Goal: Book appointment/travel/reservation

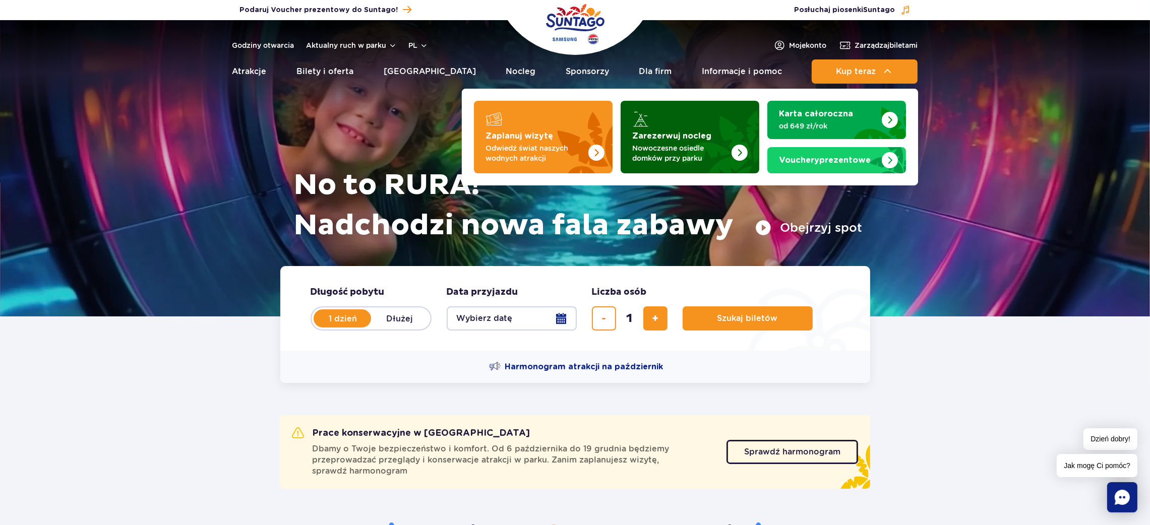
click at [736, 156] on img "Zarezerwuj nocleg" at bounding box center [739, 153] width 16 height 16
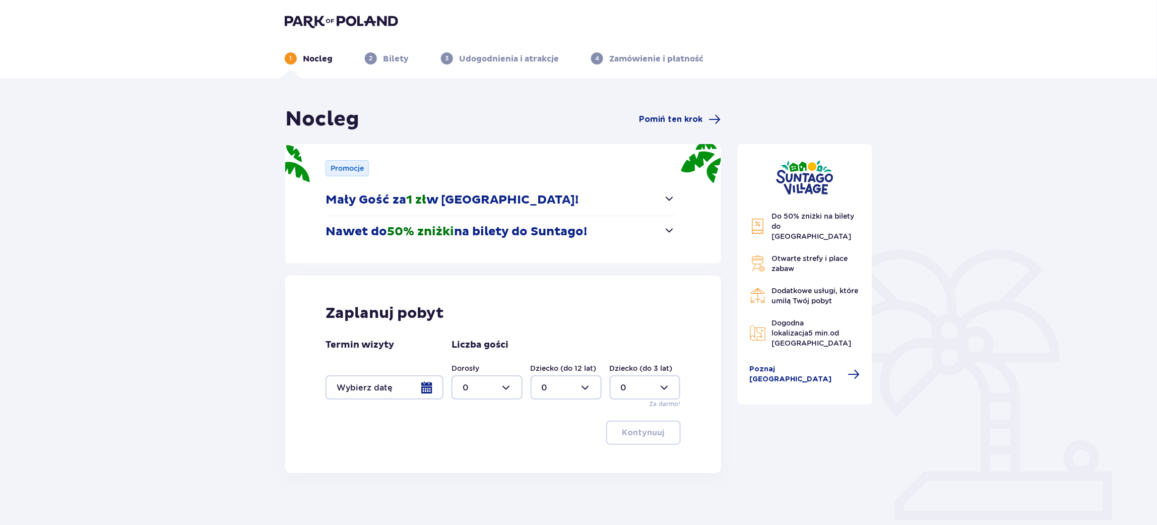
click at [430, 396] on div at bounding box center [385, 387] width 118 height 24
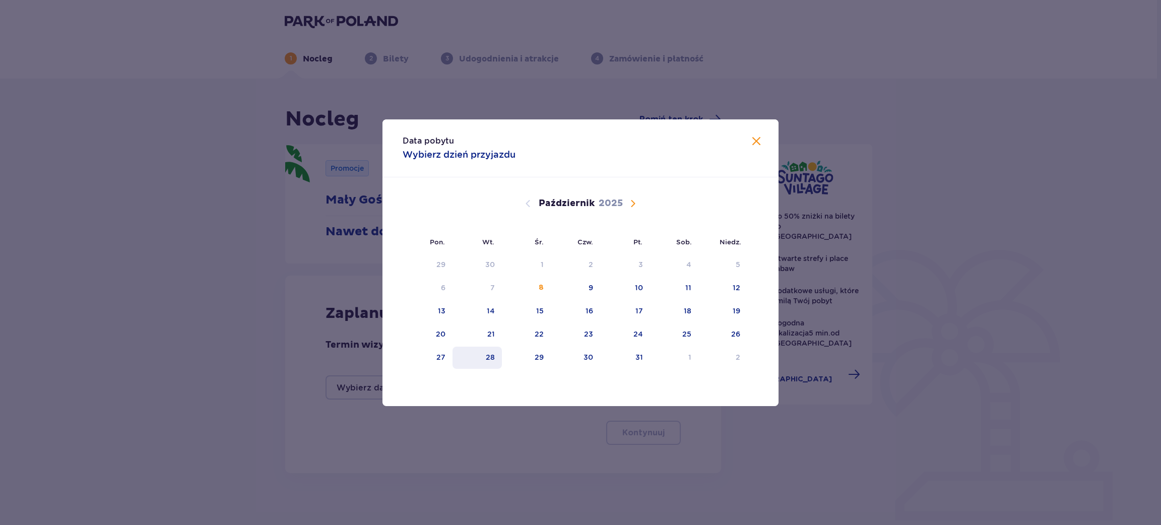
click at [484, 356] on div "28" at bounding box center [478, 358] width 50 height 22
click at [530, 356] on div "29" at bounding box center [526, 358] width 49 height 22
type input "[DATE] - [DATE]"
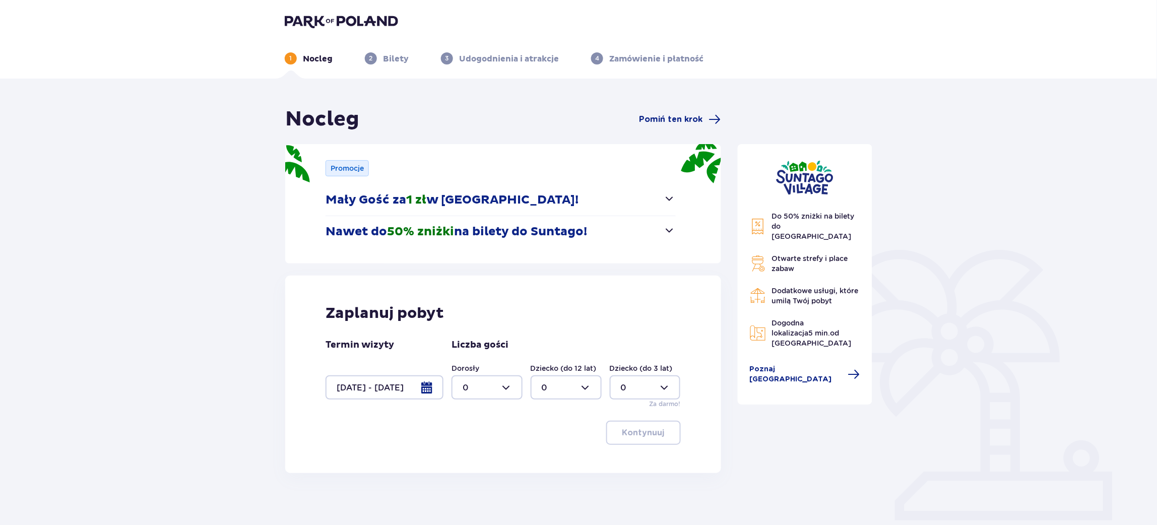
click at [512, 393] on div at bounding box center [487, 387] width 71 height 24
drag, startPoint x: 473, startPoint y: 461, endPoint x: 636, endPoint y: 434, distance: 165.1
click at [476, 461] on div "2" at bounding box center [487, 461] width 49 height 11
type input "2"
click at [650, 434] on p "Kontynuuj" at bounding box center [643, 432] width 42 height 11
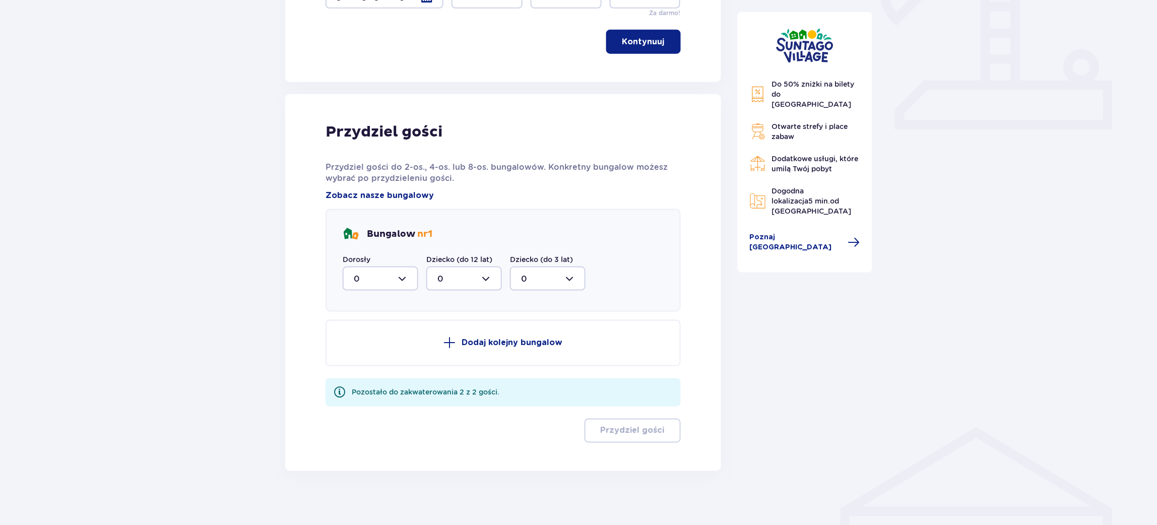
scroll to position [396, 0]
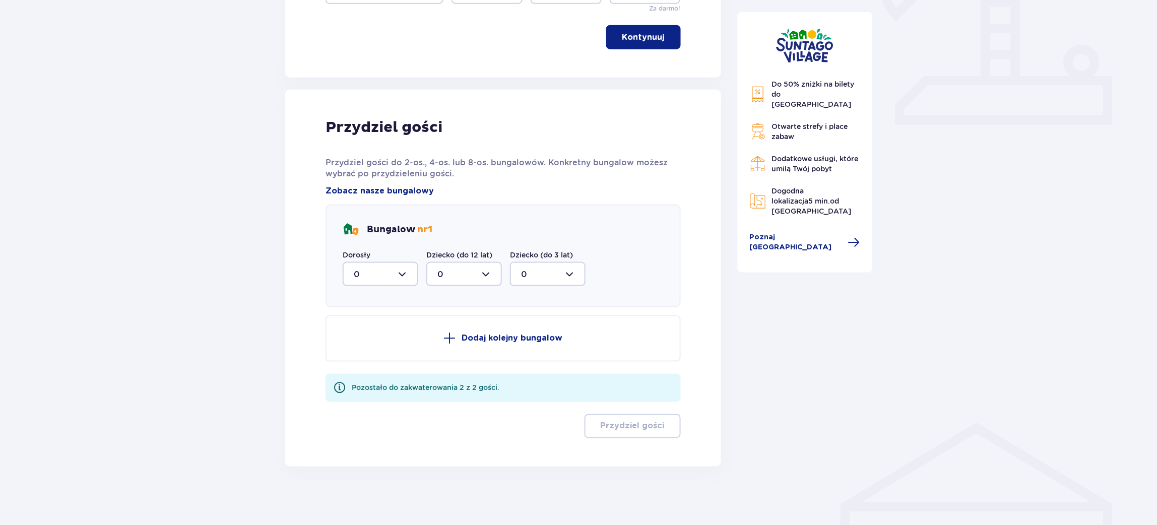
click at [366, 266] on div at bounding box center [381, 274] width 76 height 24
click at [369, 352] on span "2" at bounding box center [381, 347] width 74 height 21
type input "2"
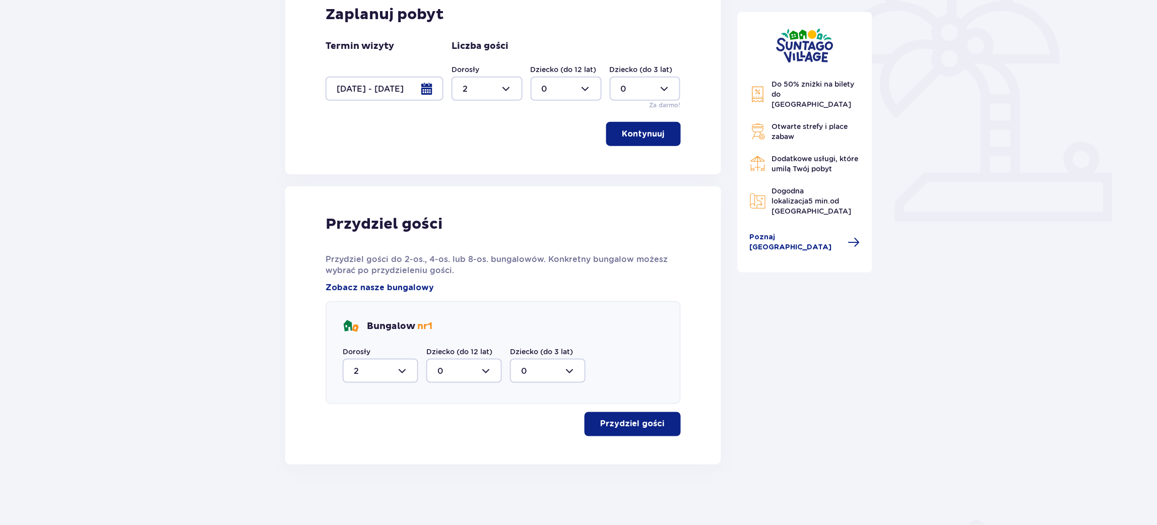
scroll to position [298, 0]
click at [638, 426] on p "Przydziel gości" at bounding box center [633, 425] width 64 height 11
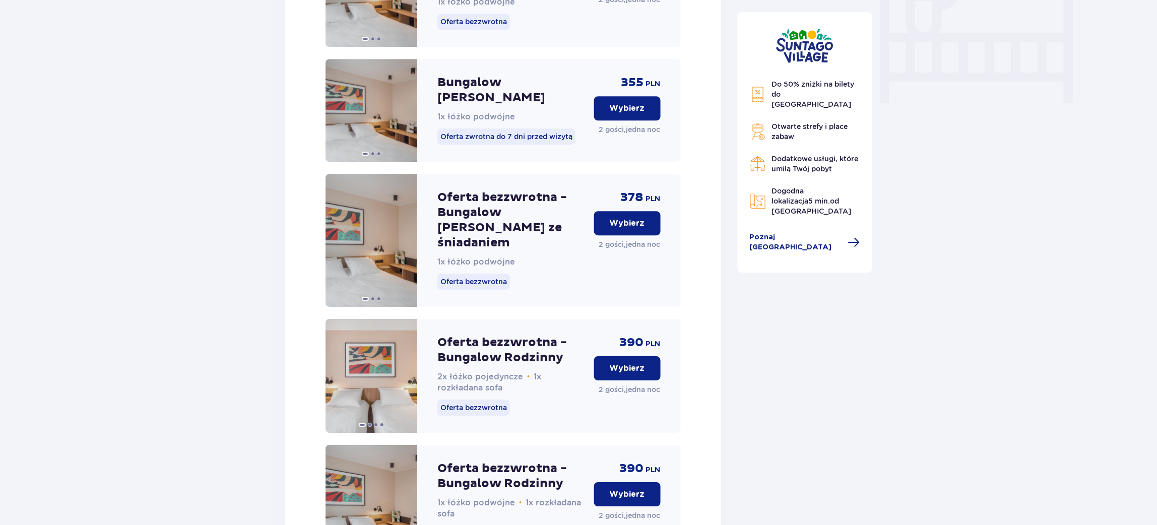
scroll to position [1065, 0]
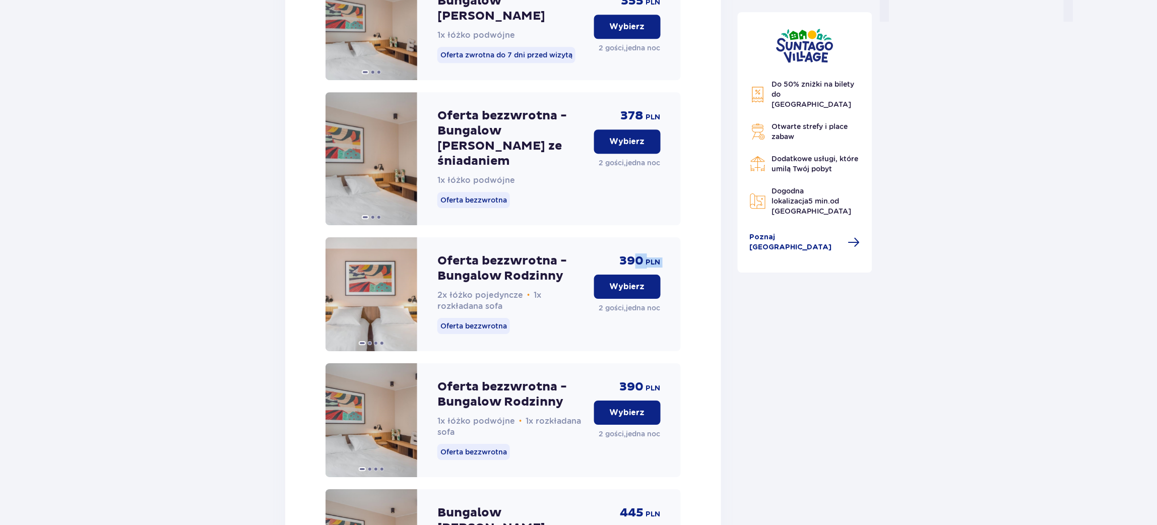
click at [632, 237] on div "390 PLN Wybierz 2 gości , jedna noc" at bounding box center [627, 294] width 67 height 114
click at [633, 254] on span "390" at bounding box center [632, 261] width 24 height 15
drag, startPoint x: 657, startPoint y: 227, endPoint x: 620, endPoint y: 230, distance: 36.9
click at [620, 237] on div "Oferta bezzwrotna - Bungalow Rodzinny 2x łóżko pojedyncze • 1x rozkładana sofa …" at bounding box center [503, 294] width 355 height 114
